Goal: Information Seeking & Learning: Check status

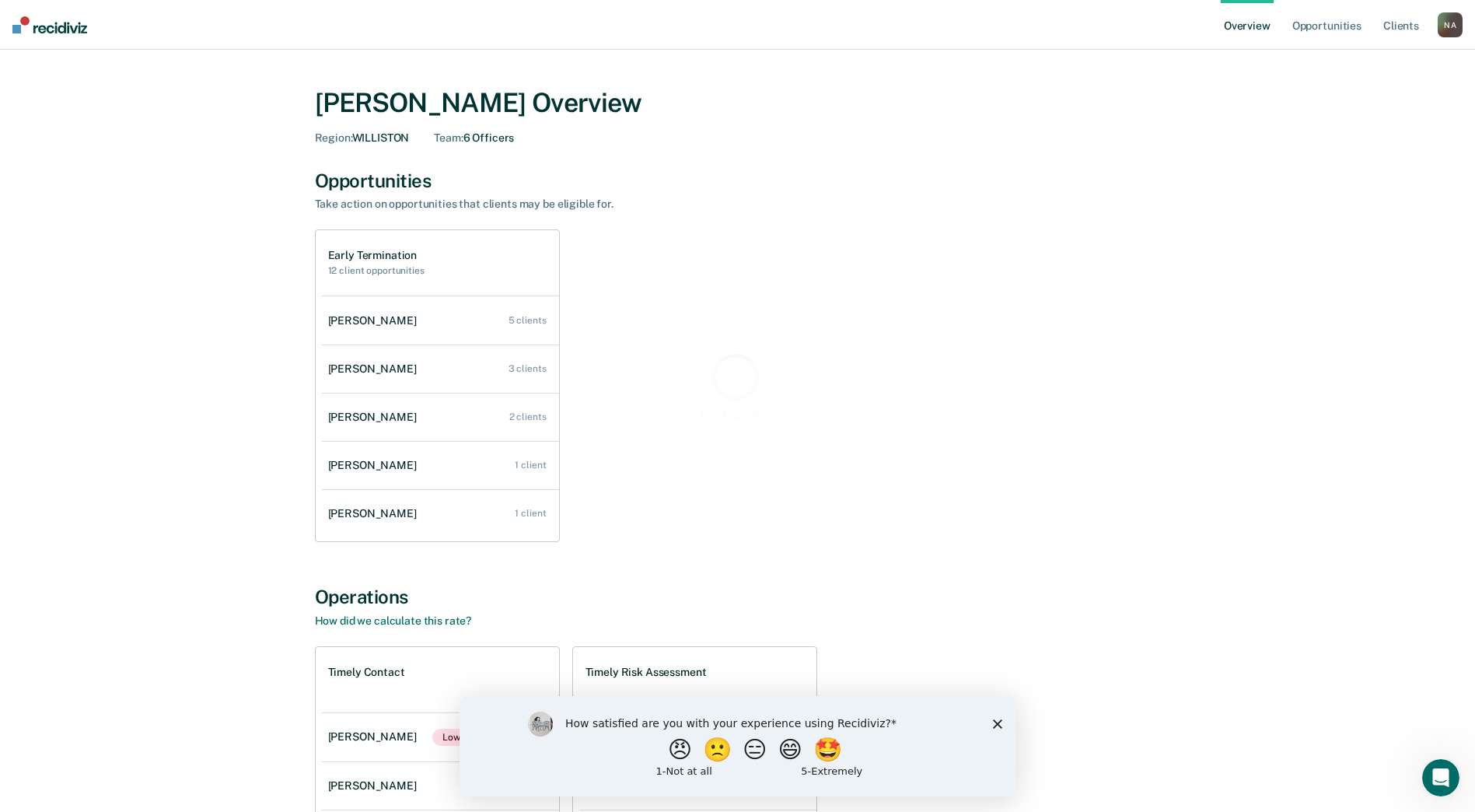
click at [1004, 726] on div "How satisfied are you with your experience using Recidiviz? 😠 🙁 😑 😄 🤩 1 - Not a…" at bounding box center [738, 745] width 557 height 100
click at [995, 720] on polygon "Close survey" at bounding box center [996, 723] width 9 height 9
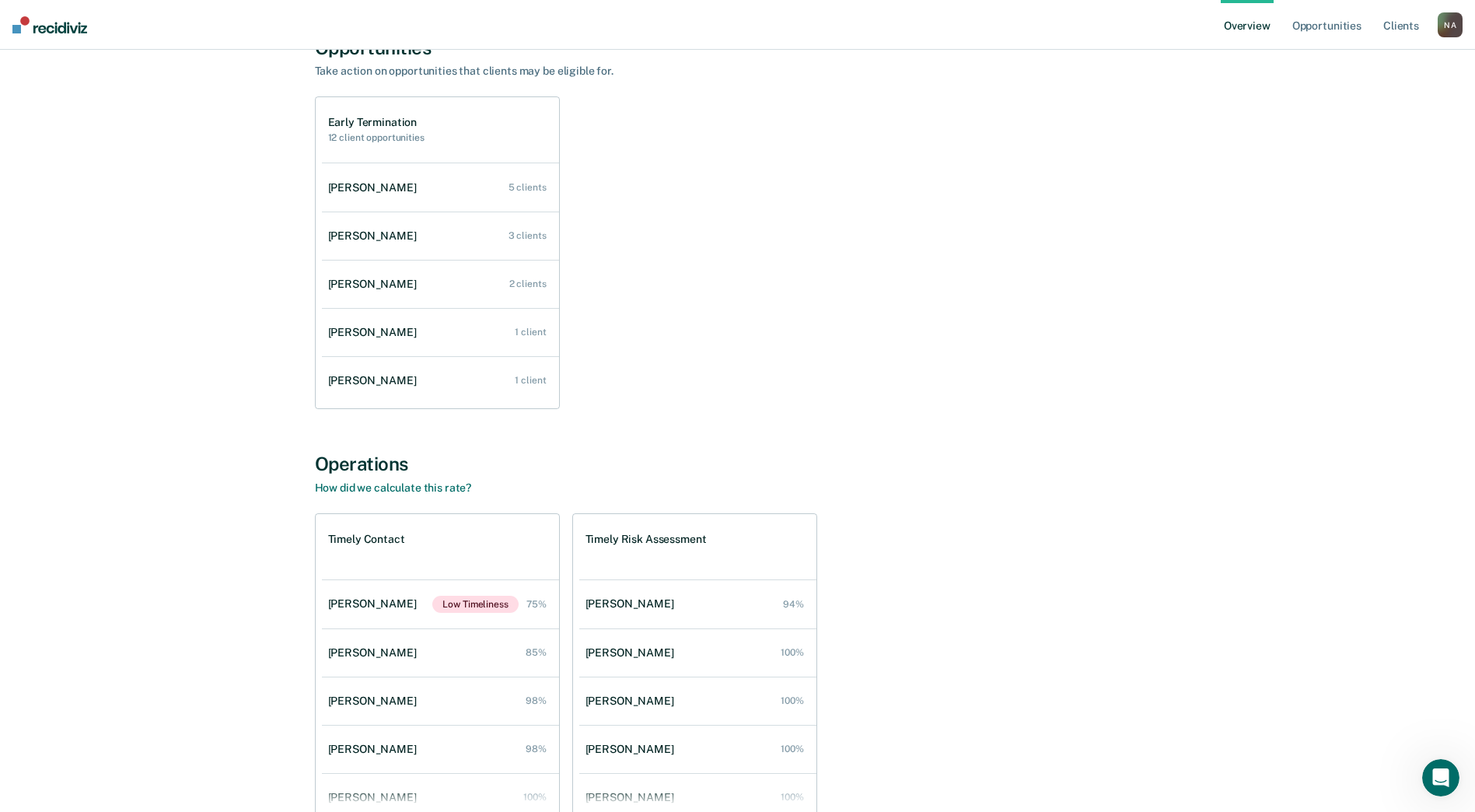
scroll to position [228, 0]
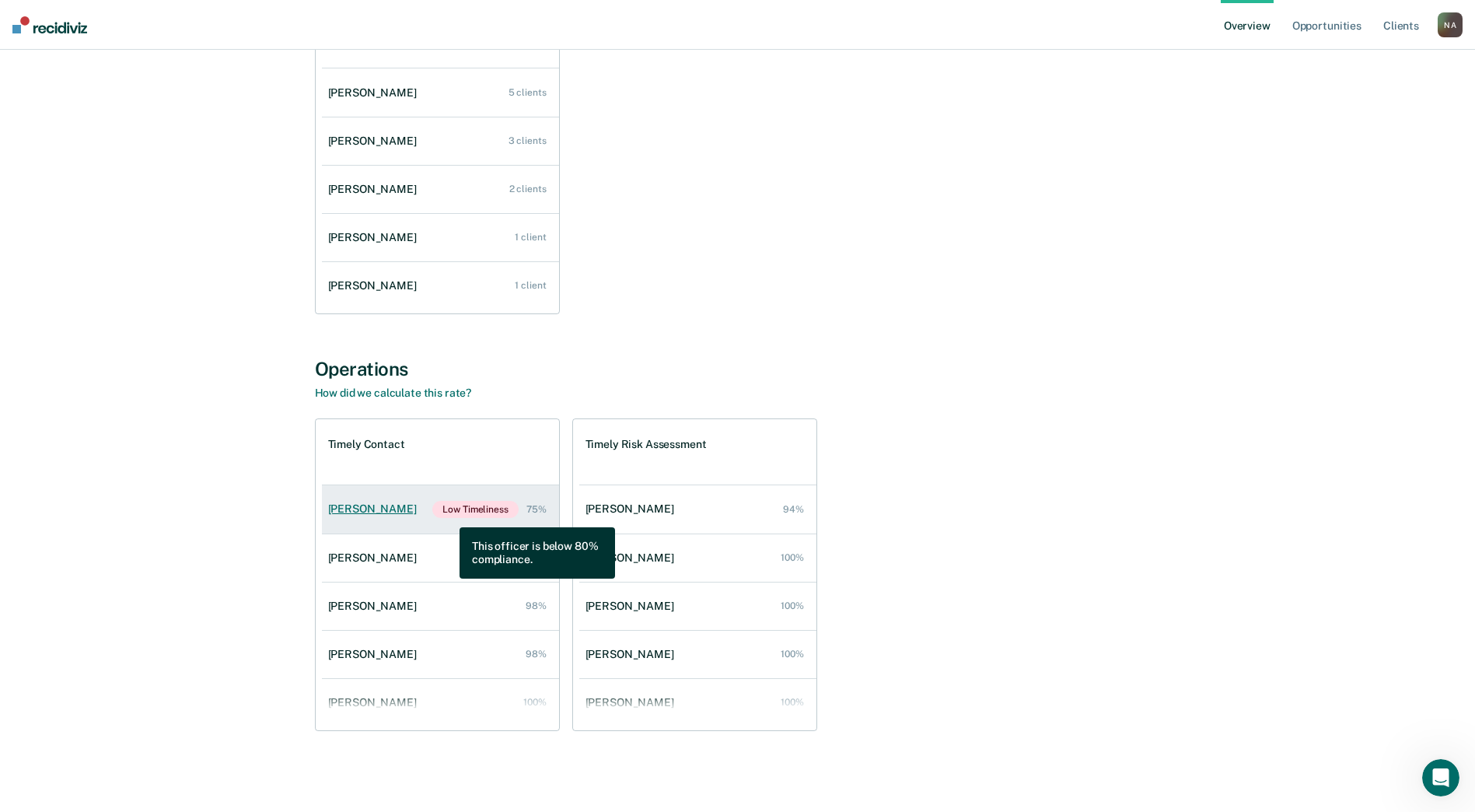
click at [448, 516] on span "Low Timeliness" at bounding box center [475, 509] width 85 height 17
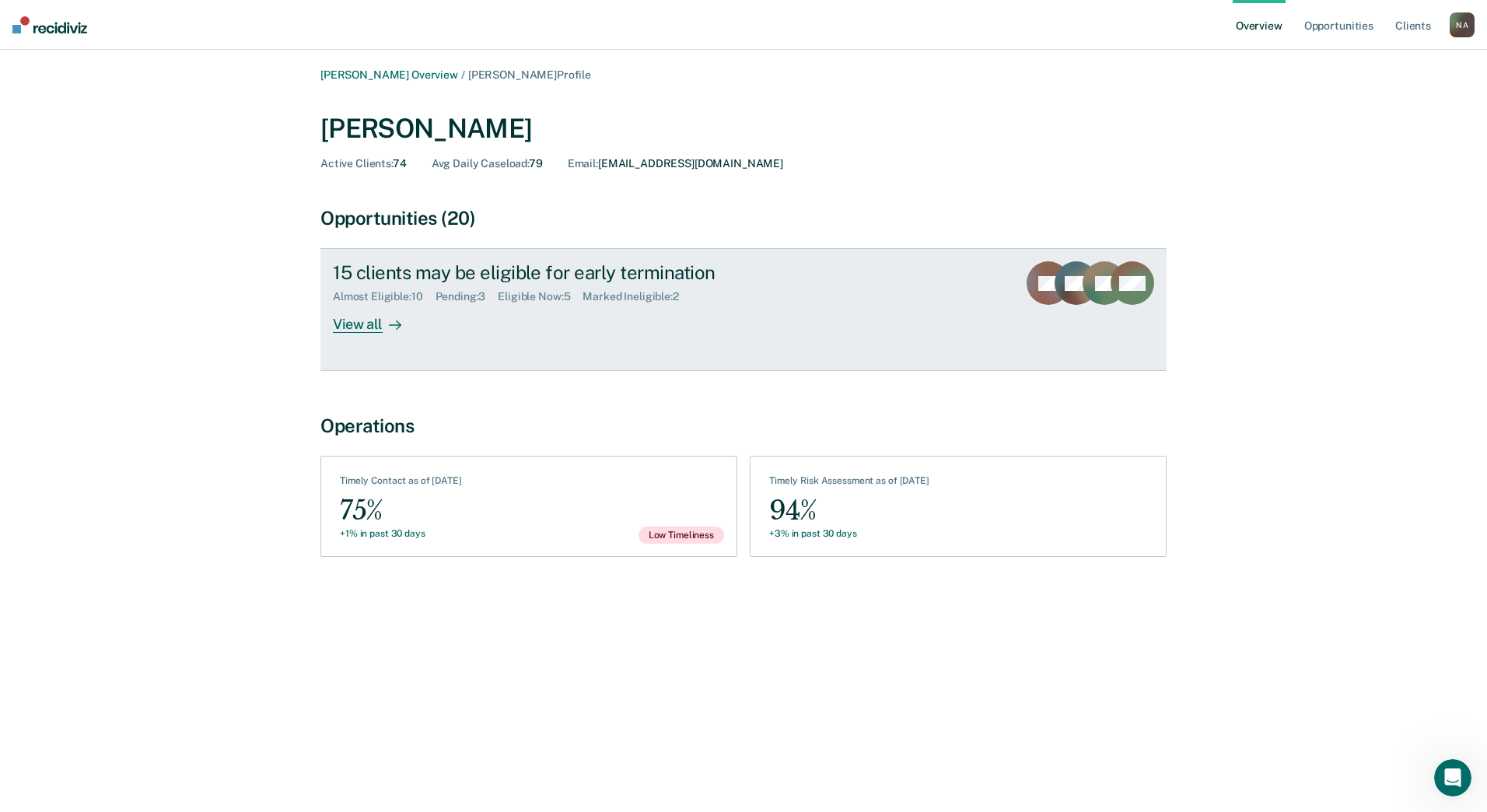
click at [375, 335] on link "15 clients may be eligible for early termination Almost Eligible : 10 Pending :…" at bounding box center [743, 310] width 846 height 123
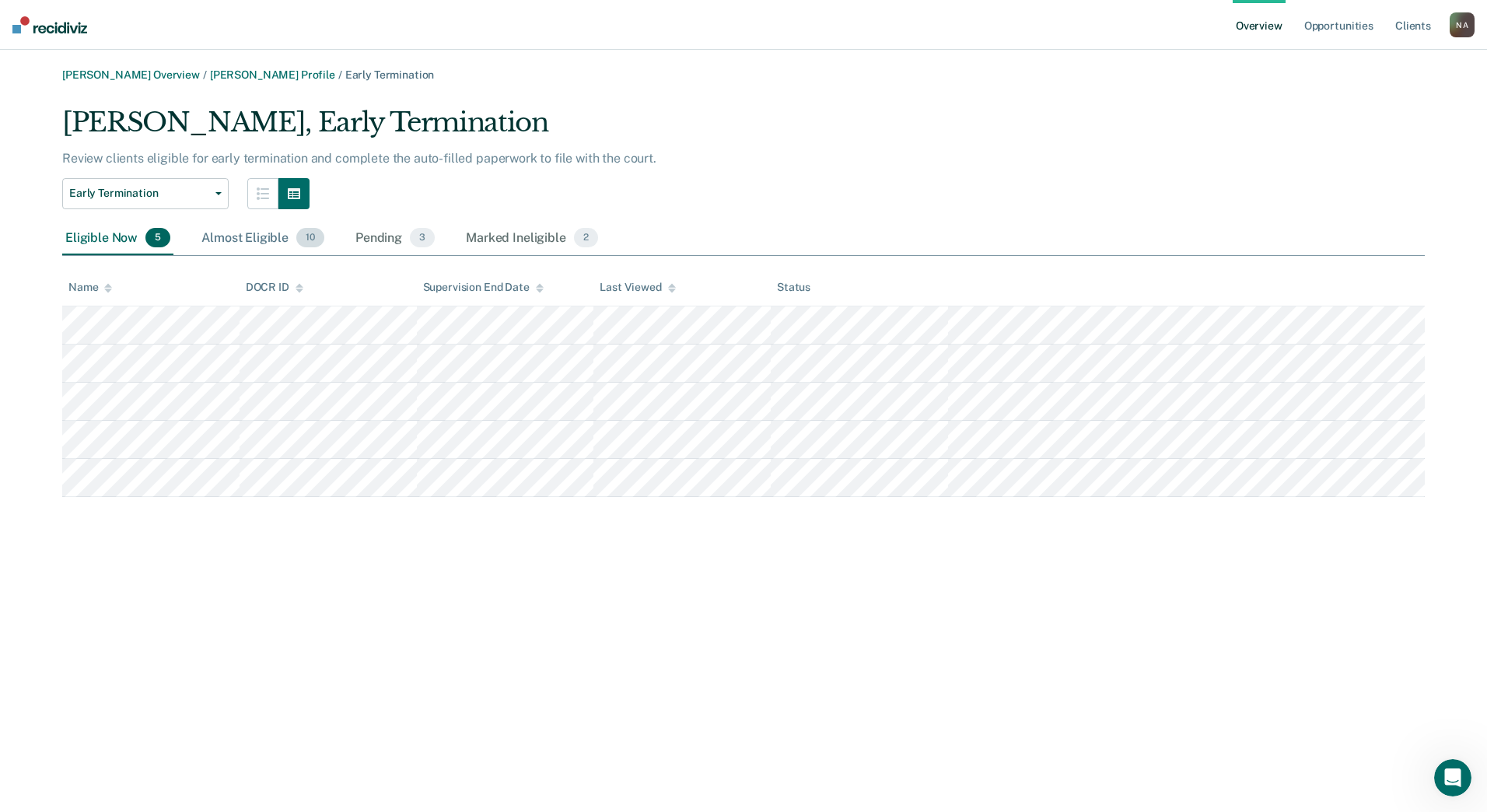
click at [281, 240] on div "Almost Eligible 10" at bounding box center [263, 238] width 129 height 34
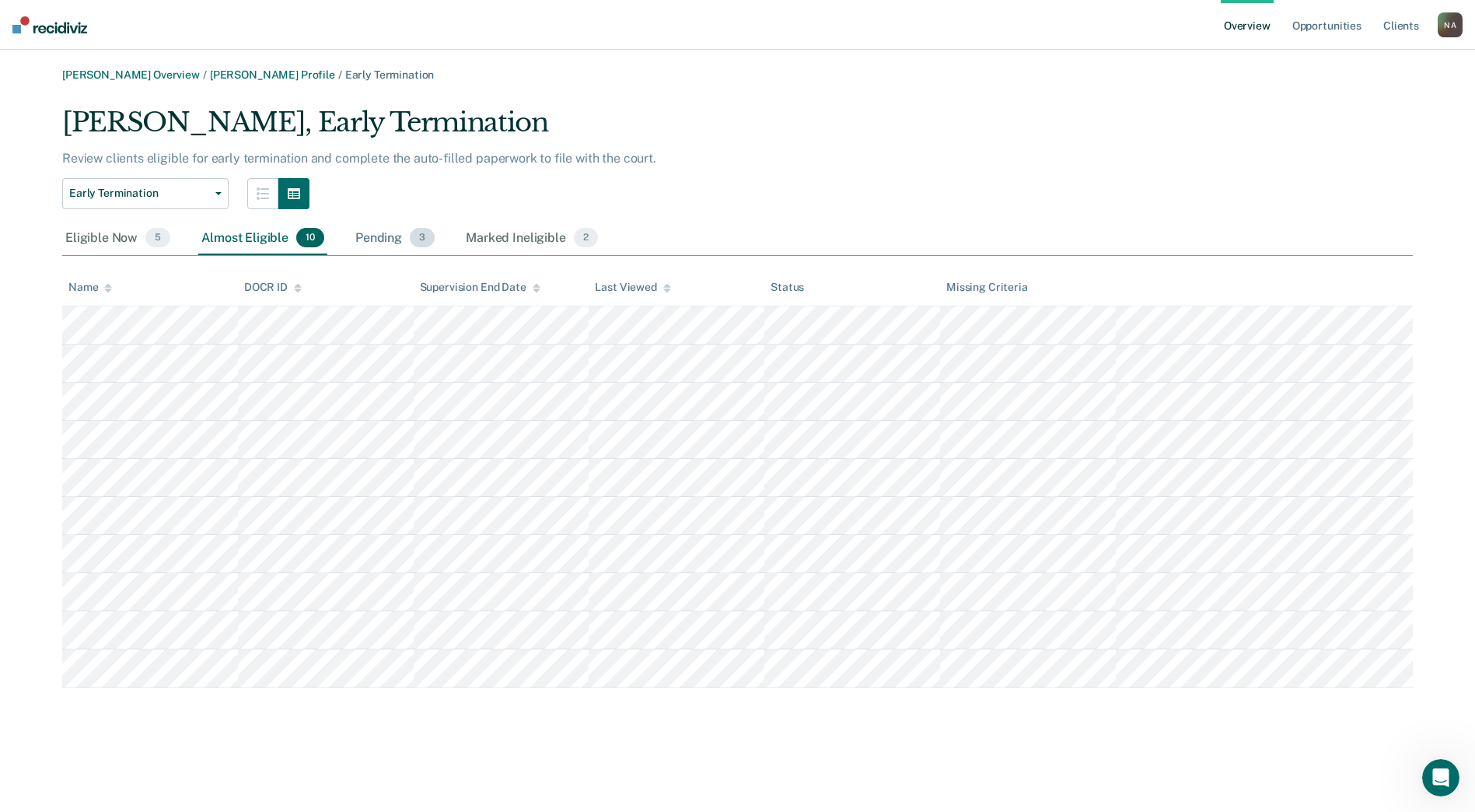
click at [365, 243] on div "Pending 3" at bounding box center [395, 238] width 85 height 34
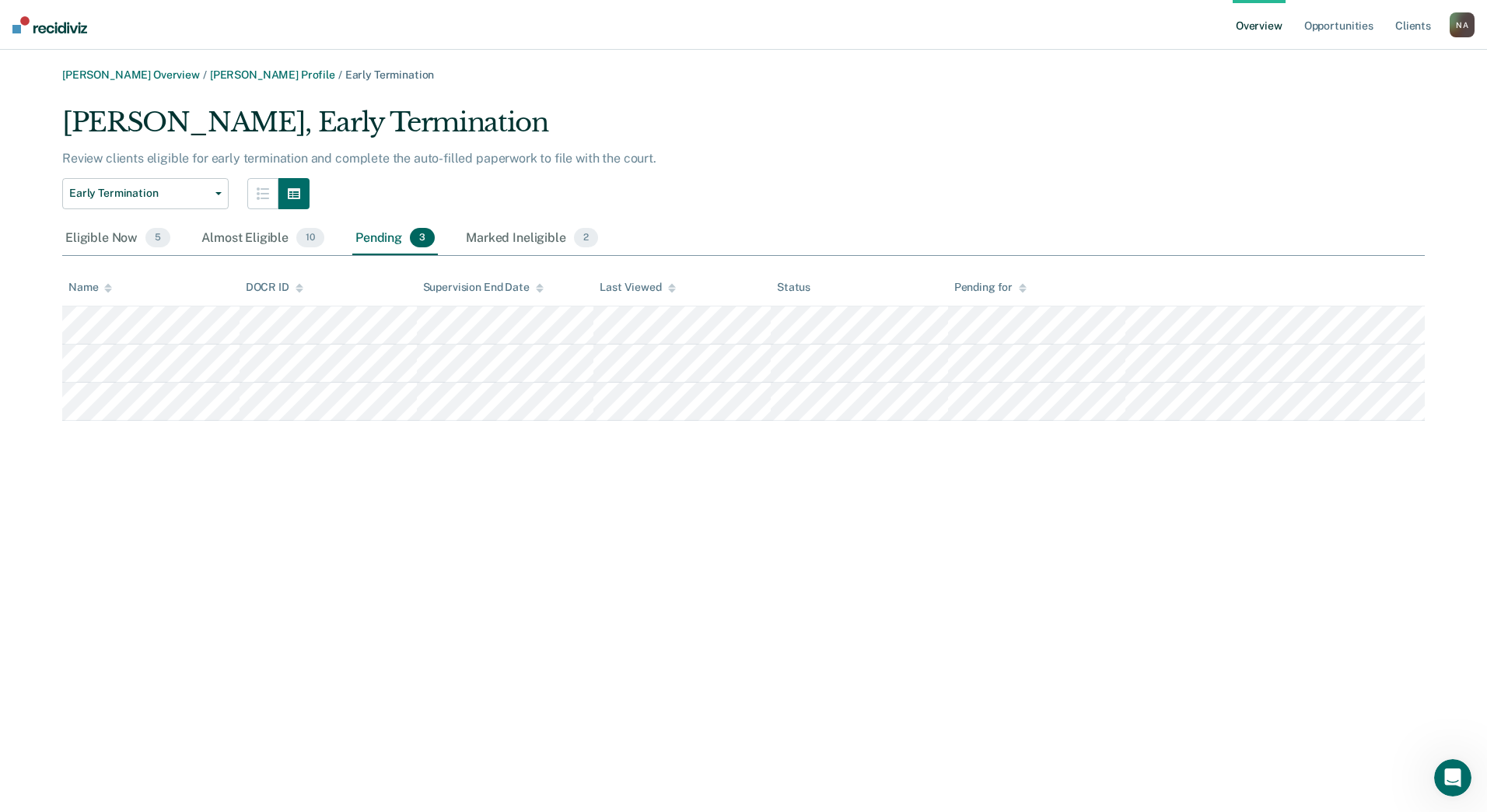
click at [1290, 25] on ul "Overview Opportunities Client s" at bounding box center [1342, 25] width 217 height 50
click at [1286, 25] on link "Overview" at bounding box center [1259, 25] width 53 height 50
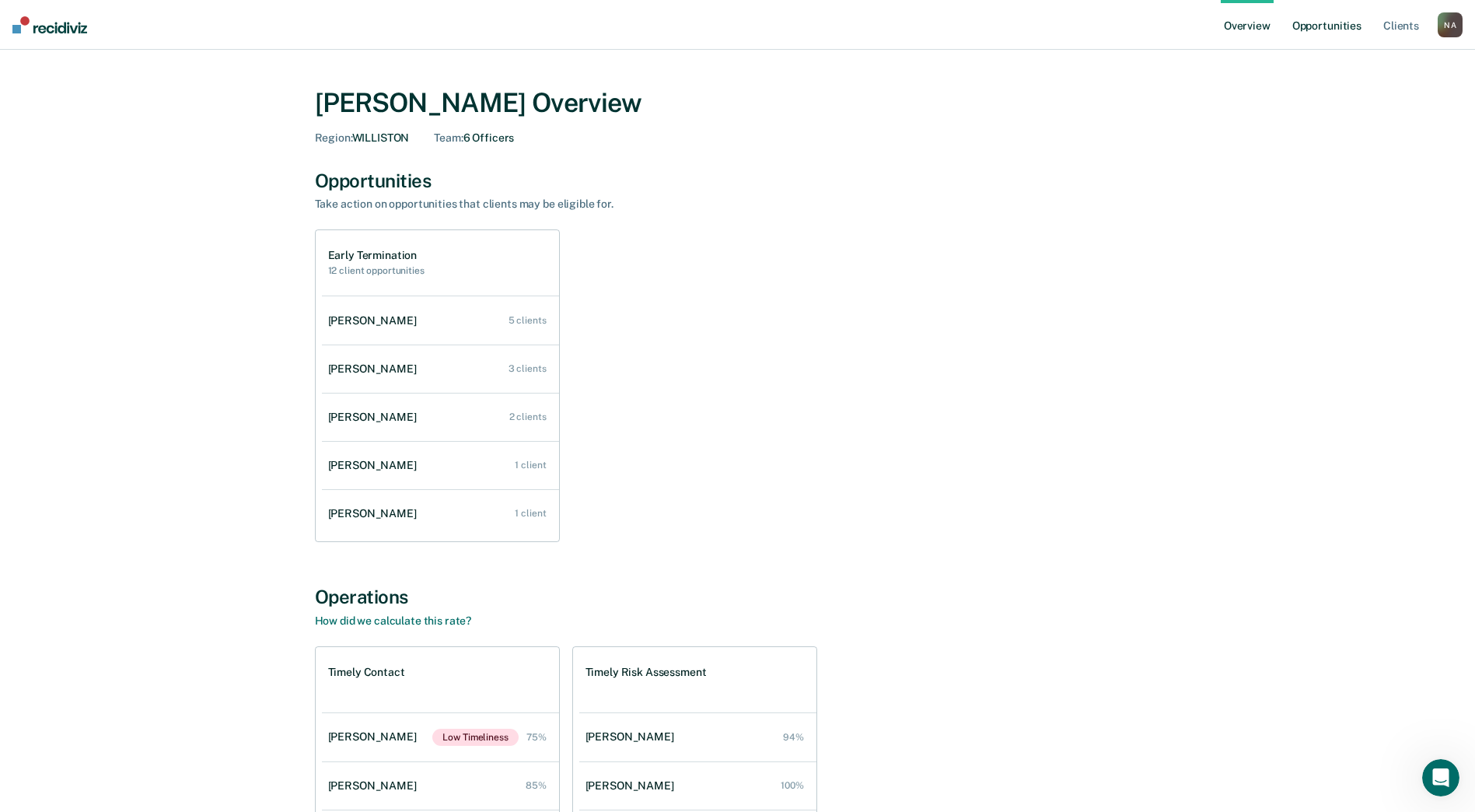
click at [1311, 20] on link "Opportunities" at bounding box center [1326, 25] width 76 height 50
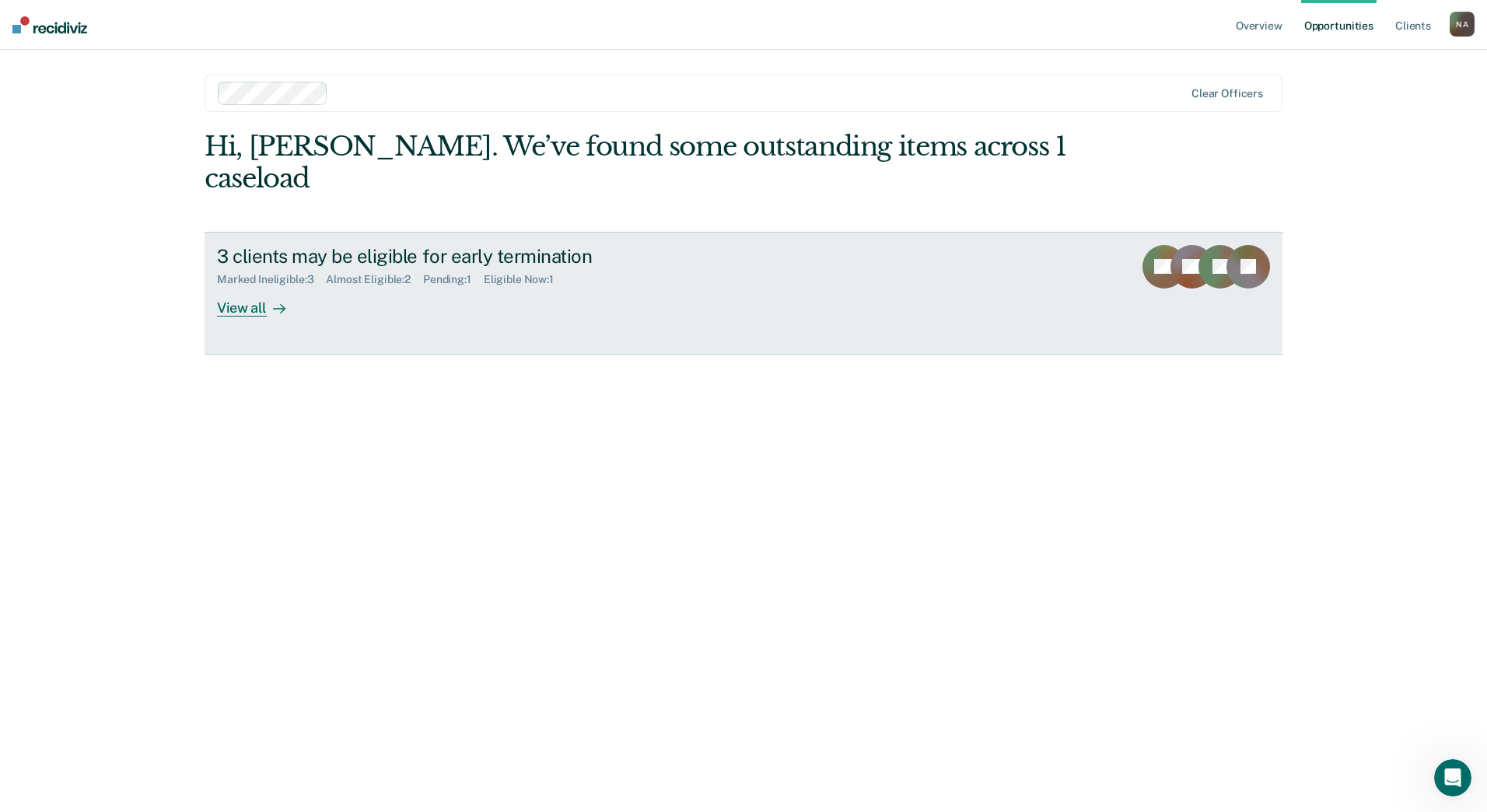
click at [241, 286] on div "View all" at bounding box center [261, 301] width 87 height 30
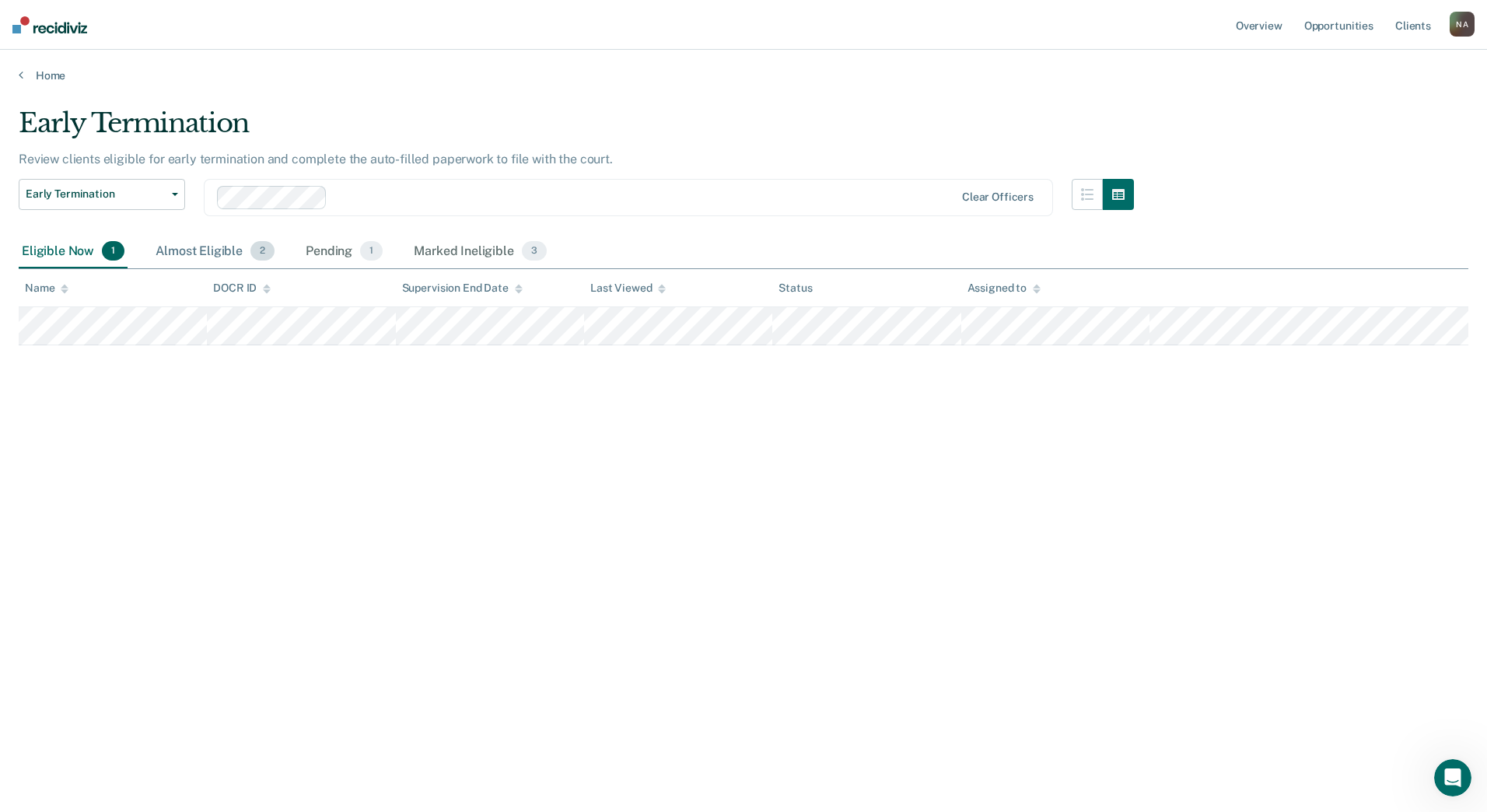
click at [194, 249] on div "Almost Eligible 2" at bounding box center [214, 252] width 125 height 34
